Goal: Task Accomplishment & Management: Manage account settings

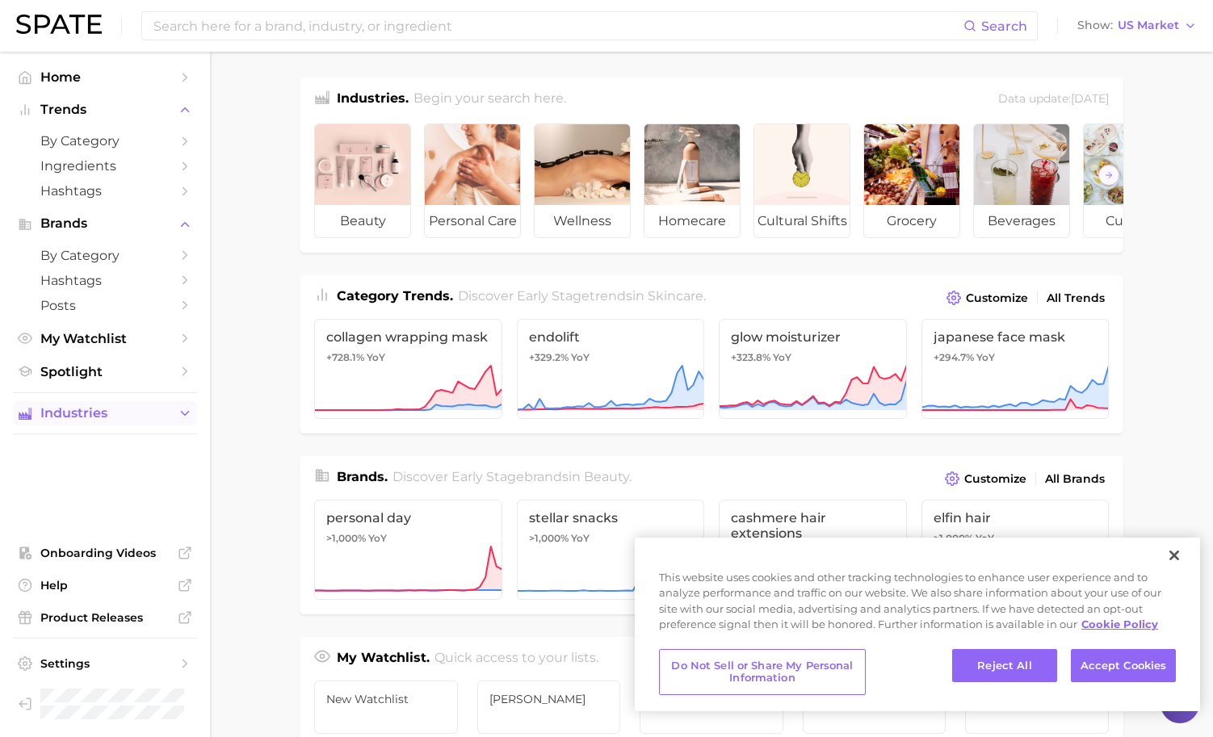
click at [170, 411] on button "Industries" at bounding box center [105, 413] width 184 height 24
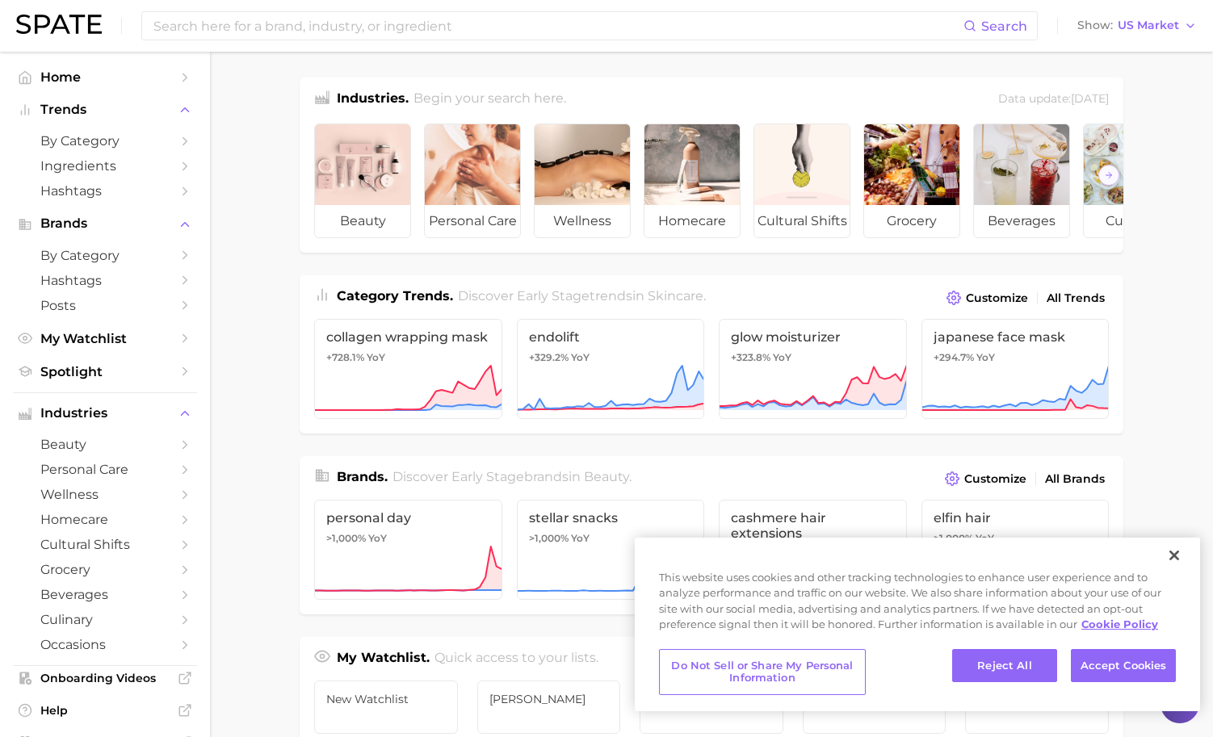
click at [276, 149] on main "Industries. Begin your search here. Data update: [DATE] beauty personal care we…" at bounding box center [711, 682] width 1003 height 1260
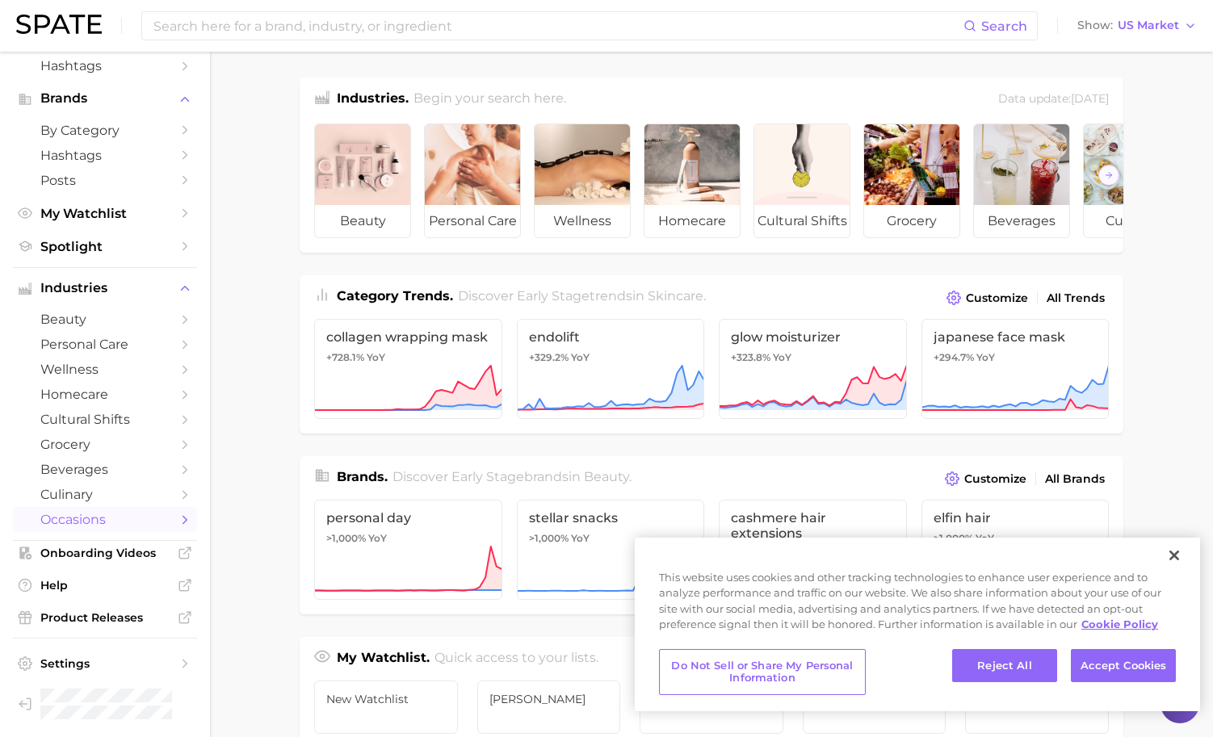
scroll to position [586, 0]
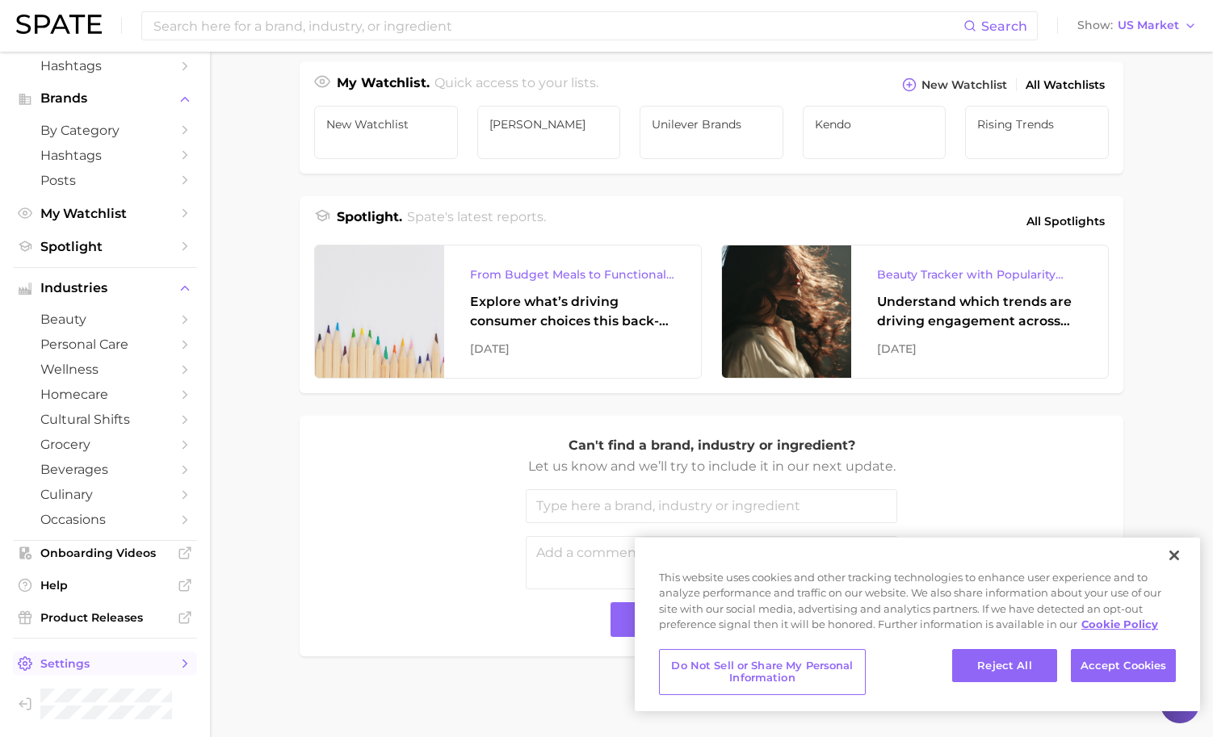
click at [95, 674] on link "Settings" at bounding box center [105, 664] width 184 height 24
